Goal: Navigation & Orientation: Find specific page/section

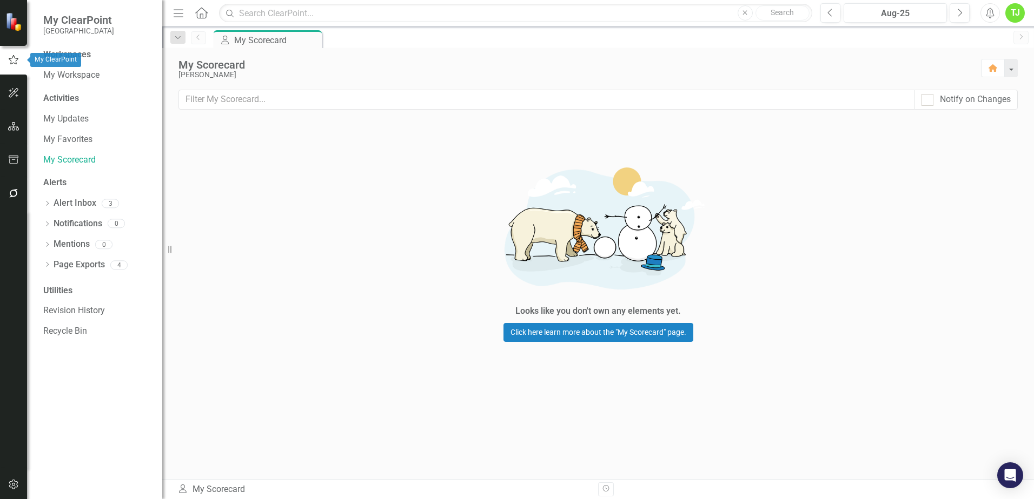
click at [11, 19] on img at bounding box center [14, 21] width 19 height 19
click at [12, 34] on div at bounding box center [13, 21] width 27 height 43
click at [13, 28] on img at bounding box center [14, 21] width 19 height 19
click at [12, 64] on icon "button" at bounding box center [14, 60] width 12 height 10
click at [14, 30] on img at bounding box center [14, 21] width 19 height 19
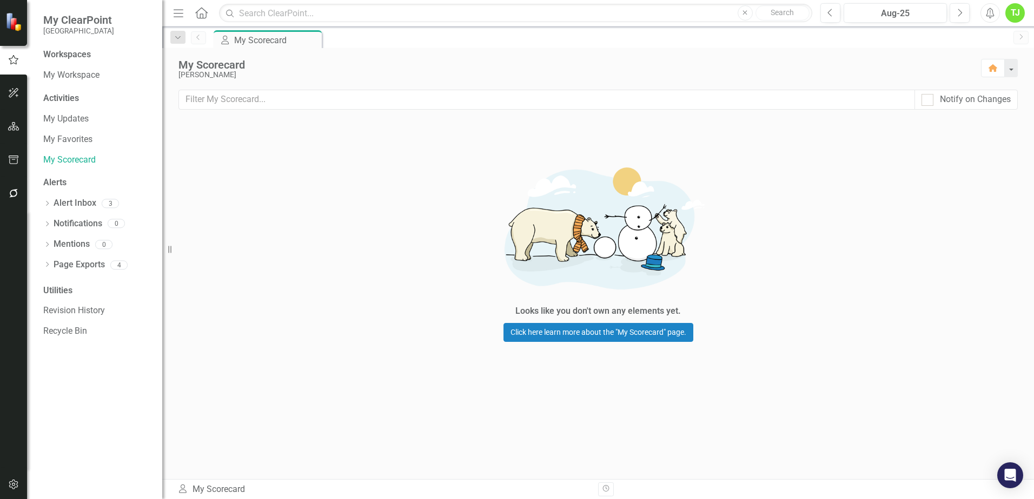
click at [16, 15] on img at bounding box center [14, 21] width 19 height 19
click at [989, 69] on icon "Home" at bounding box center [993, 68] width 10 height 8
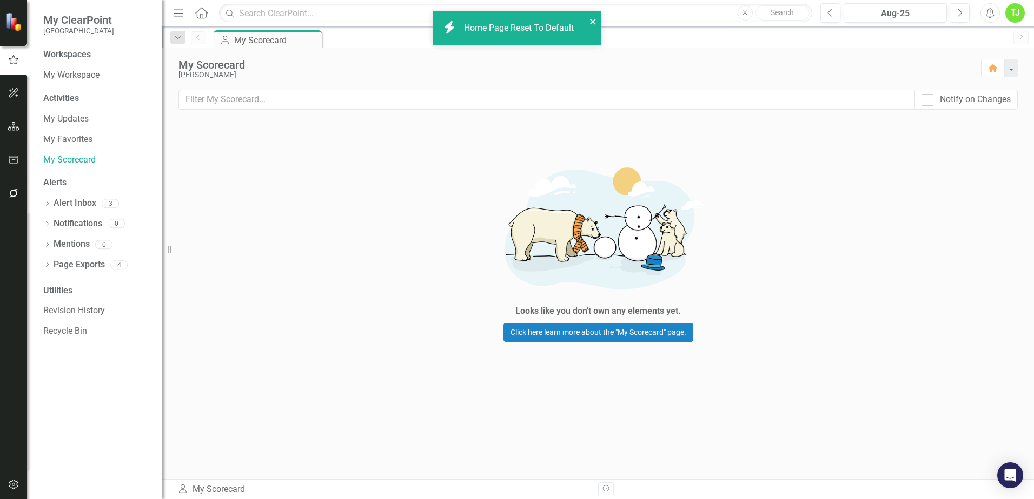
click at [592, 21] on icon "close" at bounding box center [592, 21] width 5 height 5
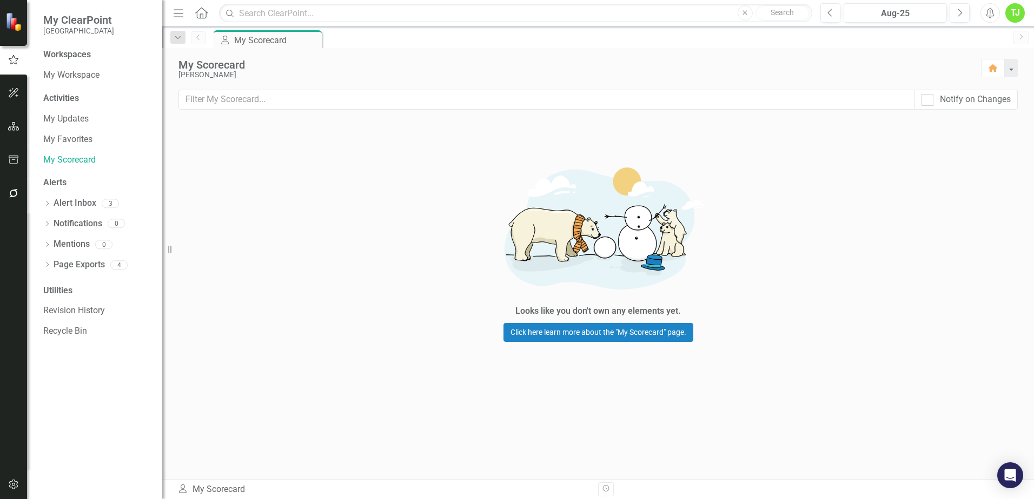
click at [1019, 13] on div "TJ" at bounding box center [1014, 12] width 19 height 19
click at [1009, 139] on link "icon.portal Success Portal" at bounding box center [980, 135] width 85 height 20
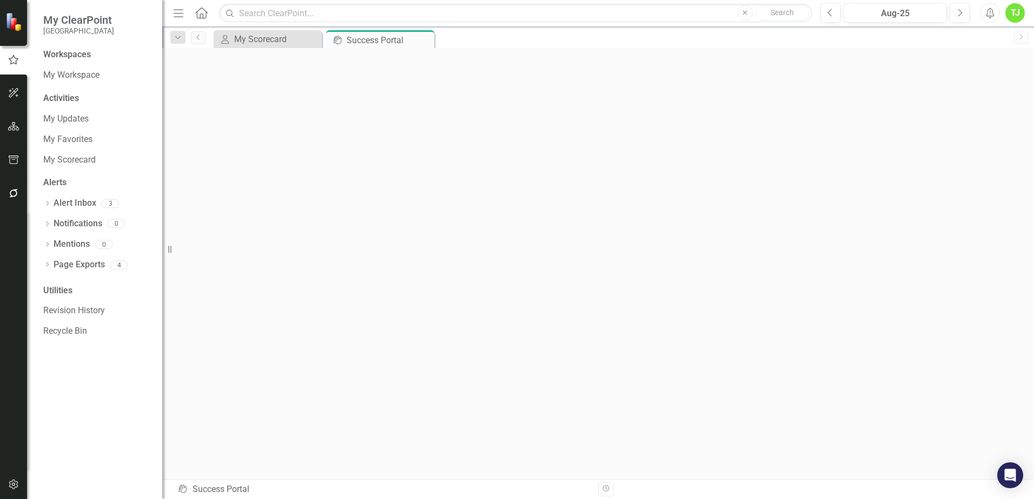
scroll to position [4, 0]
